Goal: Transaction & Acquisition: Subscribe to service/newsletter

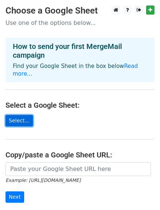
click at [22, 115] on link "Select..." at bounding box center [18, 120] width 27 height 11
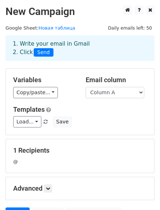
click at [19, 163] on div "@" at bounding box center [80, 162] width 144 height 8
click at [32, 160] on div "@" at bounding box center [80, 162] width 144 height 8
click at [33, 122] on link "Load..." at bounding box center [27, 121] width 28 height 11
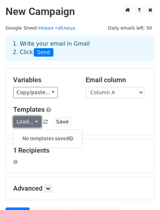
click at [33, 122] on link "Load..." at bounding box center [27, 121] width 28 height 11
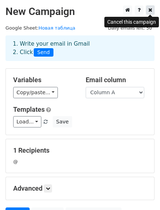
click at [148, 10] on link at bounding box center [150, 9] width 8 height 9
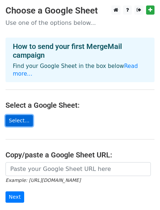
click at [23, 115] on link "Select..." at bounding box center [18, 120] width 27 height 11
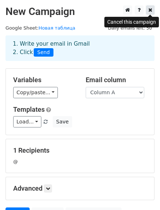
click at [152, 11] on link at bounding box center [150, 9] width 8 height 9
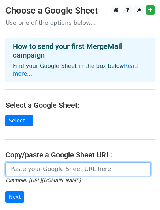
click at [55, 162] on input "url" at bounding box center [77, 169] width 145 height 14
paste input "[URL][DOMAIN_NAME]"
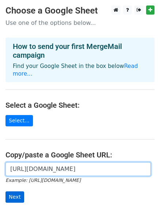
type input "[URL][DOMAIN_NAME]"
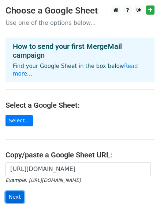
scroll to position [0, 0]
click at [13, 192] on input "Next" at bounding box center [14, 197] width 19 height 11
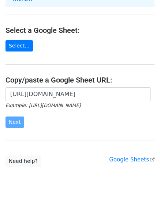
scroll to position [81, 0]
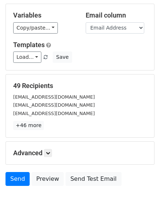
scroll to position [28, 0]
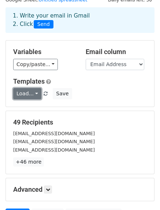
click at [34, 96] on link "Load..." at bounding box center [27, 93] width 28 height 11
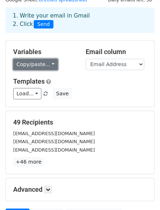
click at [48, 64] on link "Copy/paste..." at bounding box center [35, 64] width 45 height 11
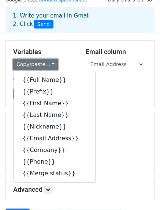
click at [48, 64] on link "Copy/paste..." at bounding box center [35, 64] width 45 height 11
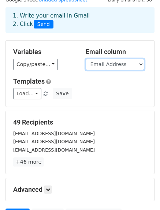
click at [140, 64] on select "Full Name Prefix First Name Last Name Nickname Email Address Company Phone Merg…" at bounding box center [115, 64] width 58 height 11
click at [86, 59] on select "Full Name Prefix First Name Last Name Nickname Email Address Company Phone Merg…" at bounding box center [115, 64] width 58 height 11
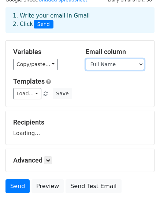
click at [139, 64] on select "Full Name Prefix First Name Last Name Nickname Email Address Company Phone Merg…" at bounding box center [115, 64] width 58 height 11
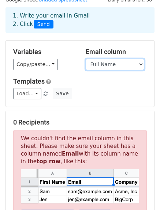
click at [139, 64] on select "Full Name Prefix First Name Last Name Nickname Email Address Company Phone Merg…" at bounding box center [115, 64] width 58 height 11
click at [137, 64] on select "Full Name Prefix First Name Last Name Nickname Email Address Company Phone Merg…" at bounding box center [115, 64] width 58 height 11
select select "Email Address"
click at [86, 59] on select "Full Name Prefix First Name Last Name Nickname Email Address Company Phone Merg…" at bounding box center [115, 64] width 58 height 11
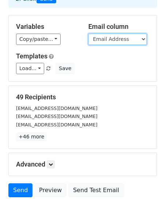
scroll to position [65, 0]
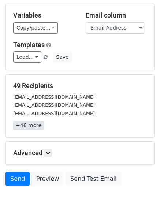
click at [31, 126] on link "+46 more" at bounding box center [28, 125] width 31 height 9
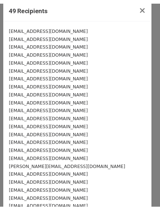
scroll to position [0, 0]
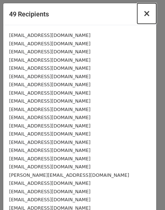
click at [143, 12] on span "×" at bounding box center [146, 13] width 7 height 10
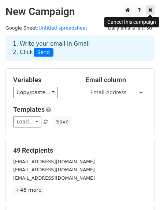
click at [148, 10] on link at bounding box center [150, 9] width 8 height 9
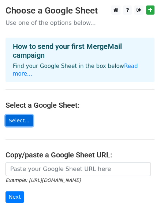
click at [18, 115] on link "Select..." at bounding box center [18, 120] width 27 height 11
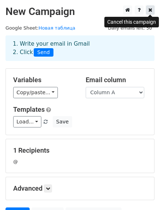
click at [151, 9] on icon at bounding box center [150, 9] width 4 height 5
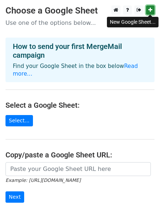
click at [151, 11] on icon at bounding box center [150, 9] width 4 height 5
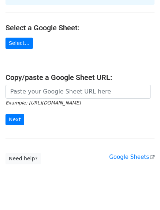
scroll to position [81, 0]
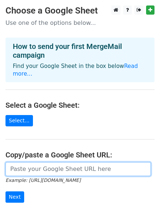
click at [60, 162] on input "url" at bounding box center [77, 169] width 145 height 14
paste input "https://docs.google.com/spreadsheets/d/1W-DoHtl3_xSjNyYDYug1xzYG7teCcGoG859M7Gn…"
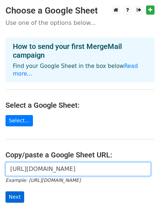
type input "https://docs.google.com/spreadsheets/d/1W-DoHtl3_xSjNyYDYug1xzYG7teCcGoG859M7Gn…"
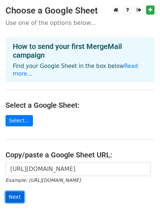
click at [15, 192] on input "Next" at bounding box center [14, 197] width 19 height 11
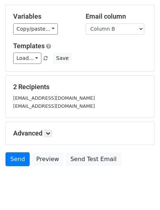
scroll to position [73, 0]
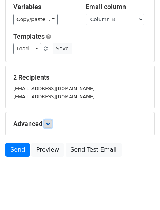
click at [50, 122] on icon at bounding box center [48, 124] width 4 height 4
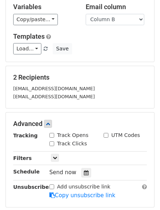
click at [51, 135] on input "Track Opens" at bounding box center [51, 135] width 5 height 5
checkbox input "true"
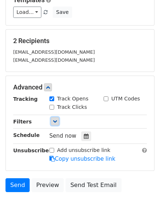
click at [56, 121] on icon at bounding box center [55, 121] width 4 height 4
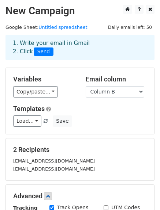
scroll to position [0, 0]
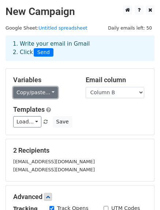
click at [45, 90] on link "Copy/paste..." at bounding box center [35, 92] width 45 height 11
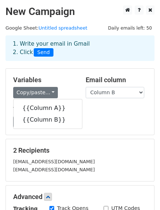
click at [64, 81] on h5 "Variables" at bounding box center [43, 80] width 61 height 8
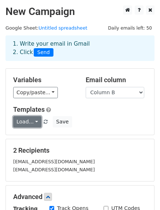
click at [31, 123] on link "Load..." at bounding box center [27, 121] width 28 height 11
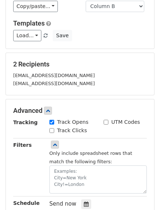
scroll to position [50, 0]
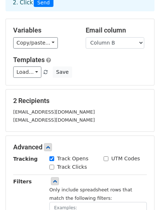
drag, startPoint x: 90, startPoint y: 112, endPoint x: 7, endPoint y: 112, distance: 82.6
click at [7, 112] on div "2 Recipients filikosshippingbrokering@gmail.com vitya.karavanoff@gmail.com" at bounding box center [80, 111] width 148 height 42
copy small "[EMAIL_ADDRESS][DOMAIN_NAME]"
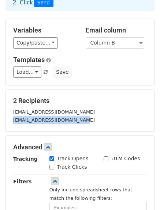
drag, startPoint x: 75, startPoint y: 117, endPoint x: 4, endPoint y: 121, distance: 71.7
click at [4, 121] on main "New Campaign Daily emails left: 50 Google Sheet: Untitled spreadsheet 1. Write …" at bounding box center [80, 128] width 160 height 345
copy small "[EMAIL_ADDRESS][DOMAIN_NAME]"
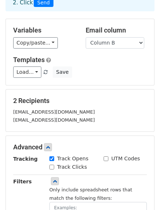
click at [87, 98] on h5 "2 Recipients" at bounding box center [79, 101] width 133 height 8
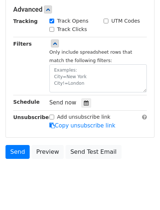
scroll to position [196, 0]
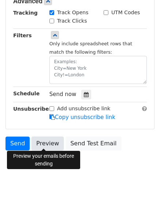
click at [50, 143] on link "Preview" at bounding box center [47, 144] width 32 height 14
click at [43, 142] on link "Preview" at bounding box center [47, 144] width 32 height 14
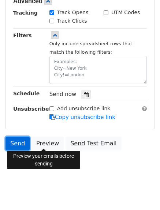
click at [21, 147] on link "Send" at bounding box center [17, 144] width 24 height 14
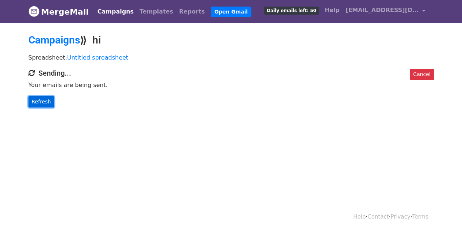
click at [43, 101] on link "Refresh" at bounding box center [42, 101] width 26 height 11
click at [423, 9] on link "[EMAIL_ADDRESS][DOMAIN_NAME]" at bounding box center [386, 11] width 86 height 17
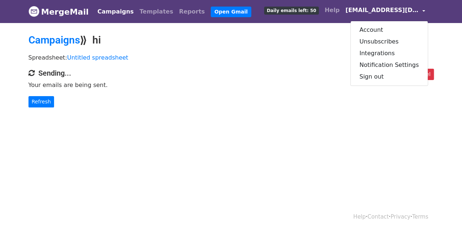
click at [423, 9] on link "broker@filikosshipping-brokerage.com" at bounding box center [386, 11] width 86 height 17
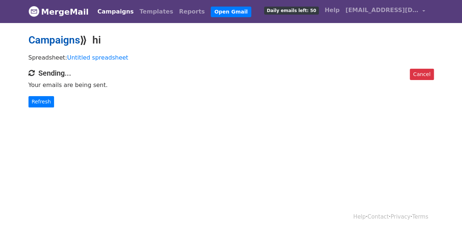
click at [52, 40] on link "Campaigns" at bounding box center [55, 40] width 52 height 12
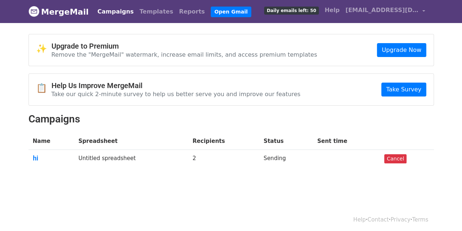
scroll to position [2, 0]
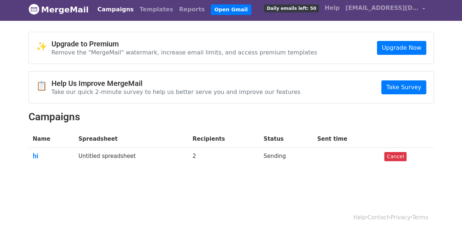
click at [105, 10] on link "Campaigns" at bounding box center [116, 9] width 42 height 15
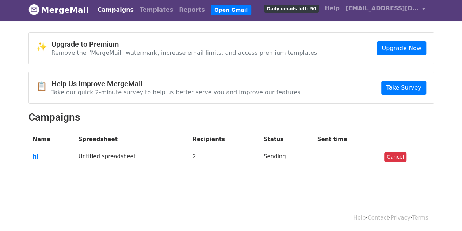
scroll to position [2, 0]
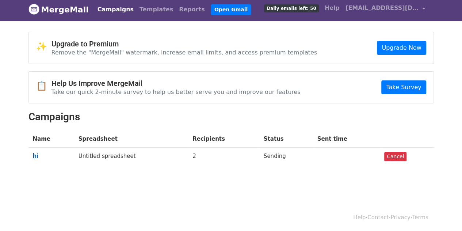
click at [34, 154] on link "hi" at bounding box center [51, 156] width 37 height 8
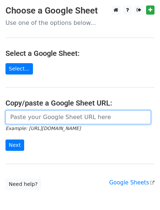
click at [42, 117] on input "url" at bounding box center [77, 117] width 145 height 14
paste input "[EMAIL_ADDRESS][DOMAIN_NAME]"
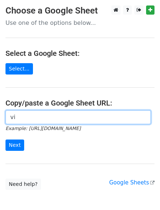
type input "v"
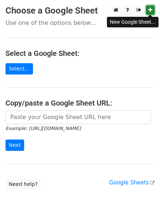
click at [150, 10] on icon at bounding box center [150, 9] width 4 height 5
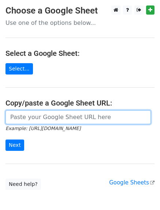
click at [43, 121] on input "url" at bounding box center [77, 117] width 145 height 14
paste input "https://docs.google.com/spreadsheets/d/16ri8-baI1Nl69LiYCAF5IH433X8STvCN8LNYi-V…"
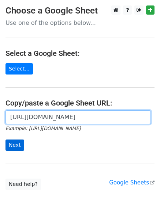
type input "https://docs.google.com/spreadsheets/d/16ri8-baI1Nl69LiYCAF5IH433X8STvCN8LNYi-V…"
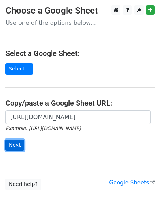
scroll to position [0, 0]
click at [15, 145] on input "Next" at bounding box center [14, 145] width 19 height 11
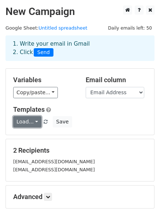
click at [37, 121] on link "Load..." at bounding box center [27, 121] width 28 height 11
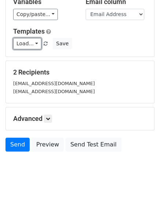
scroll to position [80, 0]
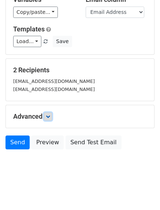
click at [50, 115] on icon at bounding box center [48, 116] width 4 height 4
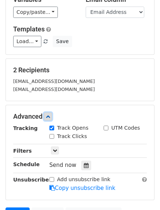
scroll to position [117, 0]
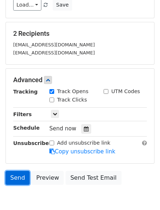
click at [16, 172] on link "Send" at bounding box center [17, 178] width 24 height 14
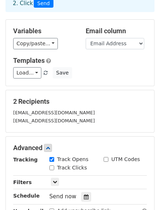
scroll to position [0, 0]
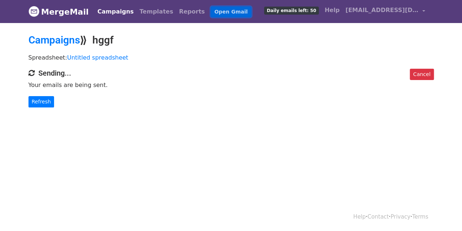
click at [211, 11] on link "Open Gmail" at bounding box center [231, 12] width 41 height 11
click at [427, 76] on link "Cancel" at bounding box center [422, 74] width 24 height 11
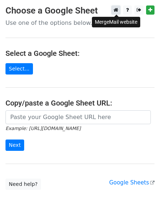
click at [118, 11] on icon at bounding box center [115, 9] width 5 height 5
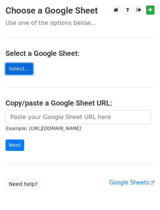
click at [20, 67] on link "Select..." at bounding box center [18, 68] width 27 height 11
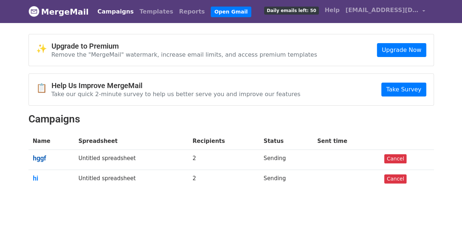
click at [39, 157] on link "hggf" at bounding box center [51, 158] width 37 height 8
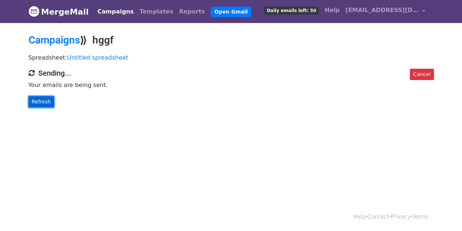
click at [39, 99] on link "Refresh" at bounding box center [42, 101] width 26 height 11
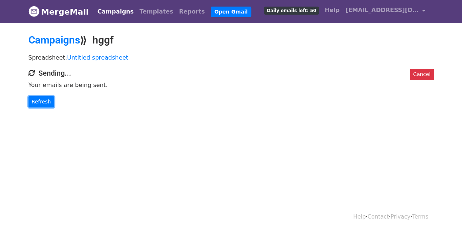
click at [39, 99] on link "Refresh" at bounding box center [42, 101] width 26 height 11
click at [39, 100] on link "Refresh" at bounding box center [42, 101] width 26 height 11
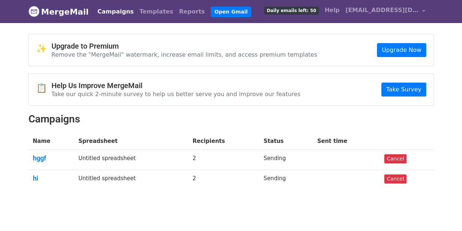
scroll to position [22, 0]
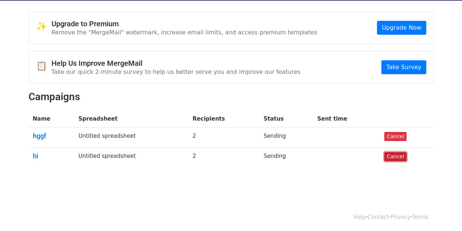
click at [390, 159] on link "Cancel" at bounding box center [396, 156] width 22 height 9
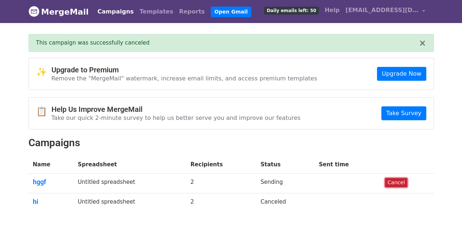
click at [396, 182] on link "Cancel" at bounding box center [396, 182] width 22 height 9
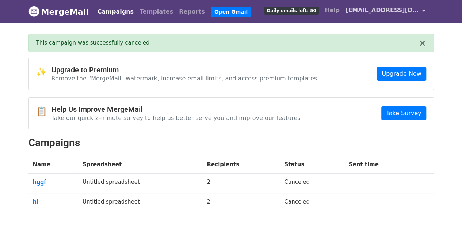
click at [421, 9] on link "[EMAIL_ADDRESS][DOMAIN_NAME]" at bounding box center [386, 11] width 86 height 17
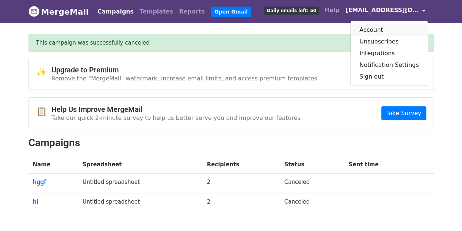
click at [386, 30] on link "Account" at bounding box center [389, 30] width 77 height 12
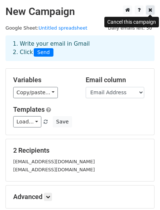
click at [152, 8] on link at bounding box center [150, 9] width 8 height 9
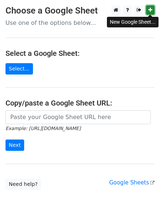
click at [149, 11] on icon at bounding box center [150, 9] width 4 height 5
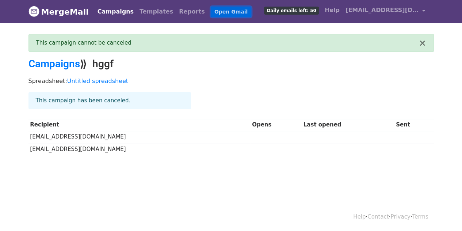
click at [211, 11] on link "Open Gmail" at bounding box center [231, 12] width 41 height 11
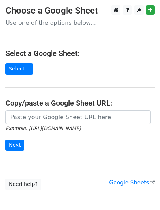
click at [38, 22] on p "Use one of the options below..." at bounding box center [79, 23] width 149 height 8
click at [16, 71] on link "Select..." at bounding box center [18, 68] width 27 height 11
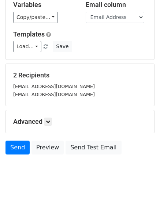
scroll to position [80, 0]
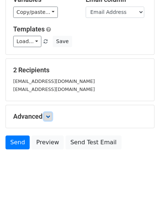
click at [48, 118] on link at bounding box center [48, 117] width 8 height 8
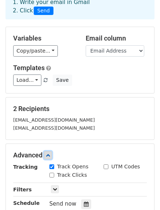
scroll to position [5, 0]
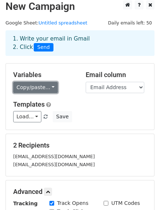
click at [48, 88] on link "Copy/paste..." at bounding box center [35, 87] width 45 height 11
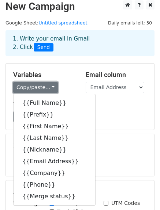
click at [49, 88] on link "Copy/paste..." at bounding box center [35, 87] width 45 height 11
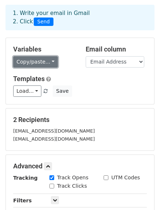
scroll to position [42, 0]
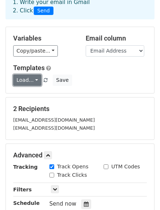
click at [35, 82] on link "Load..." at bounding box center [27, 80] width 28 height 11
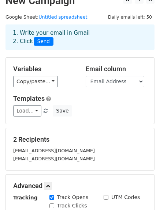
scroll to position [5, 0]
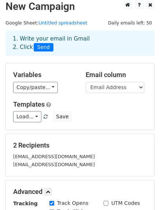
click at [64, 72] on h5 "Variables" at bounding box center [43, 75] width 61 height 8
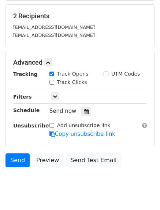
scroll to position [146, 0]
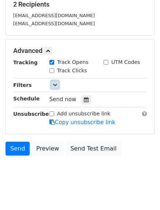
click at [55, 85] on icon at bounding box center [55, 85] width 4 height 4
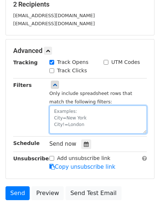
click at [92, 117] on textarea at bounding box center [97, 120] width 97 height 28
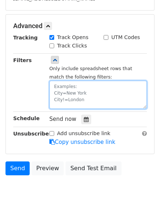
scroll to position [159, 0]
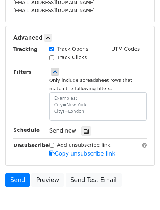
click at [50, 57] on input "Track Clicks" at bounding box center [51, 57] width 5 height 5
checkbox input "true"
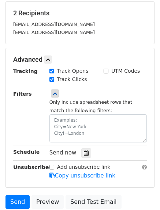
scroll to position [123, 0]
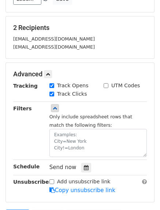
click at [105, 84] on input "UTM Codes" at bounding box center [105, 85] width 5 height 5
checkbox input "true"
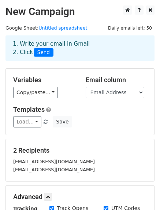
scroll to position [196, 0]
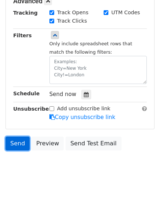
click at [19, 142] on link "Send" at bounding box center [17, 144] width 24 height 14
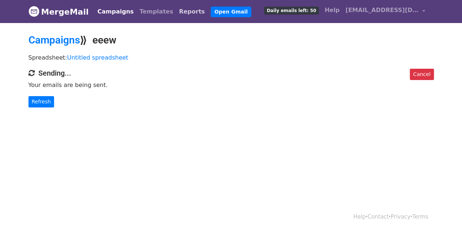
click at [176, 9] on link "Reports" at bounding box center [192, 11] width 32 height 15
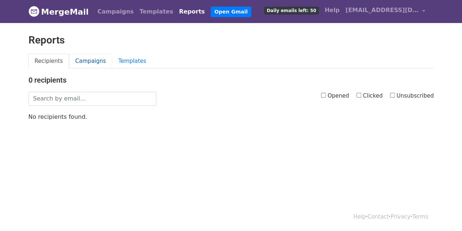
click at [91, 57] on link "Campaigns" at bounding box center [90, 61] width 43 height 15
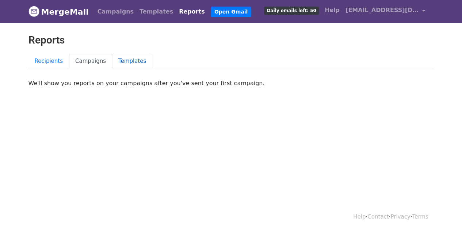
click at [121, 65] on link "Templates" at bounding box center [132, 61] width 40 height 15
click at [76, 60] on link "Campaigns" at bounding box center [90, 61] width 43 height 15
click at [52, 60] on link "Recipients" at bounding box center [49, 61] width 41 height 15
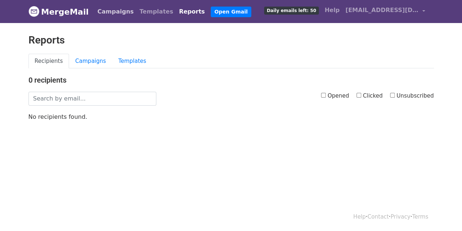
click at [116, 13] on link "Campaigns" at bounding box center [116, 11] width 42 height 15
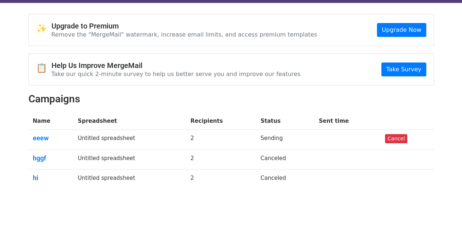
scroll to position [37, 0]
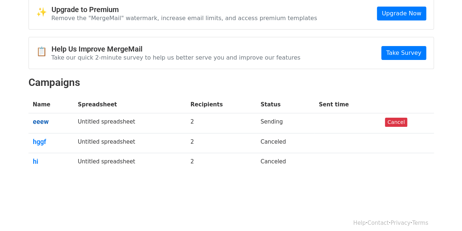
click at [41, 122] on link "eeew" at bounding box center [51, 122] width 37 height 8
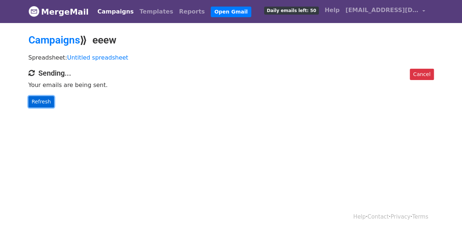
click at [41, 97] on link "Refresh" at bounding box center [42, 101] width 26 height 11
click at [90, 57] on link "Untitled spreadsheet" at bounding box center [97, 57] width 61 height 7
